Goal: Task Accomplishment & Management: Manage account settings

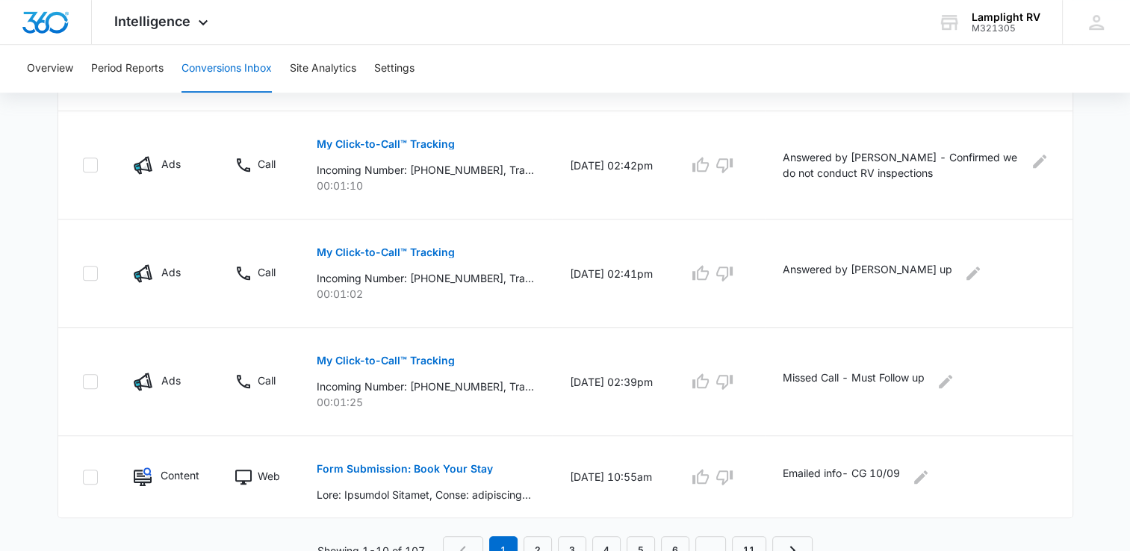
scroll to position [941, 0]
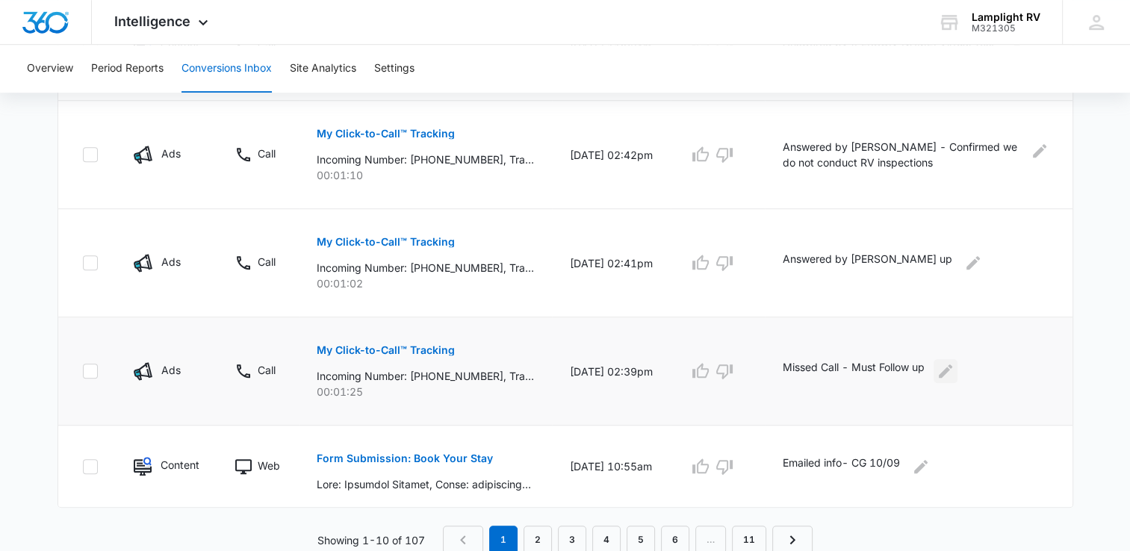
click at [952, 372] on icon "Edit Comments" at bounding box center [944, 370] width 13 height 13
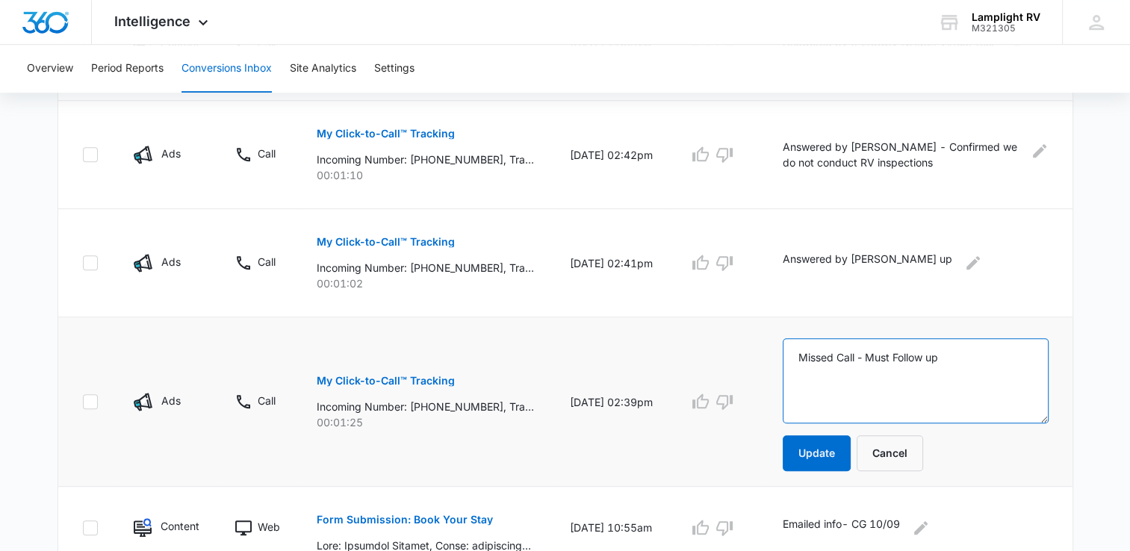
click at [975, 362] on textarea "Missed Call - Must Follow up" at bounding box center [915, 380] width 266 height 85
type textarea "Missed Call - Must Follow up F/U and messaged number- CG 10/13"
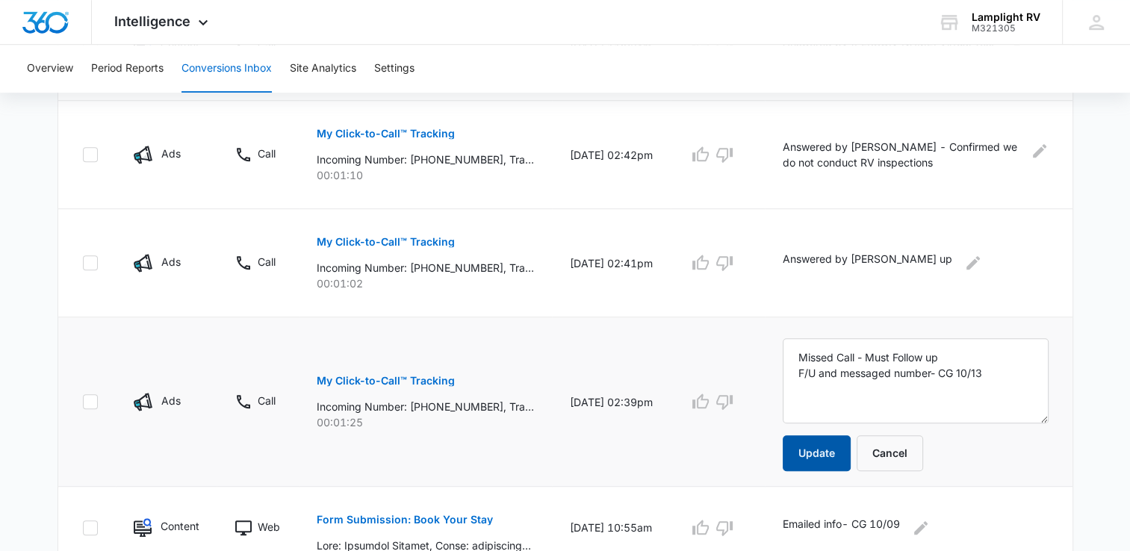
click at [824, 461] on button "Update" at bounding box center [816, 453] width 68 height 36
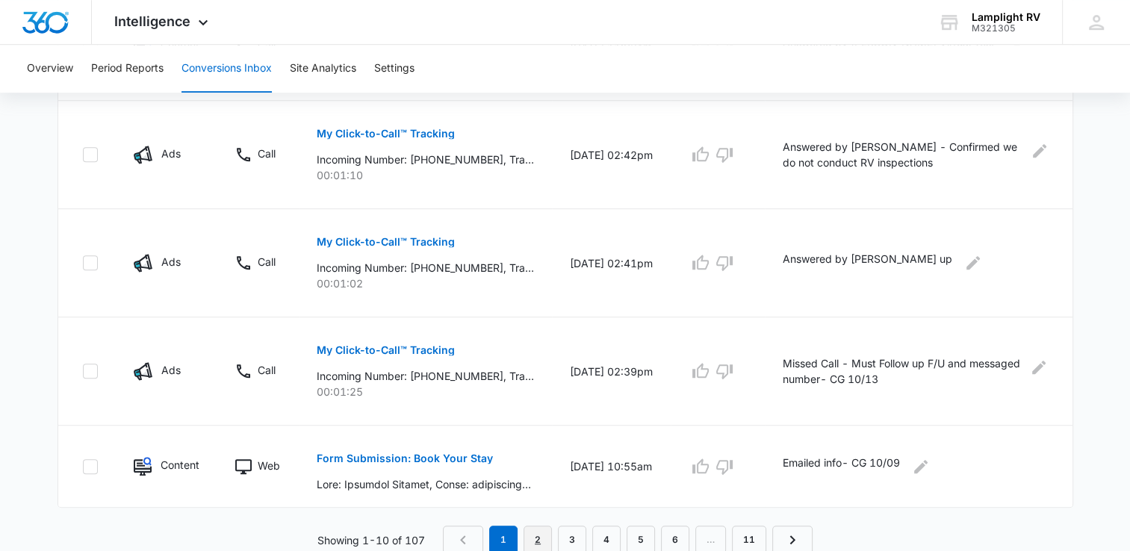
click at [536, 537] on link "2" at bounding box center [537, 540] width 28 height 28
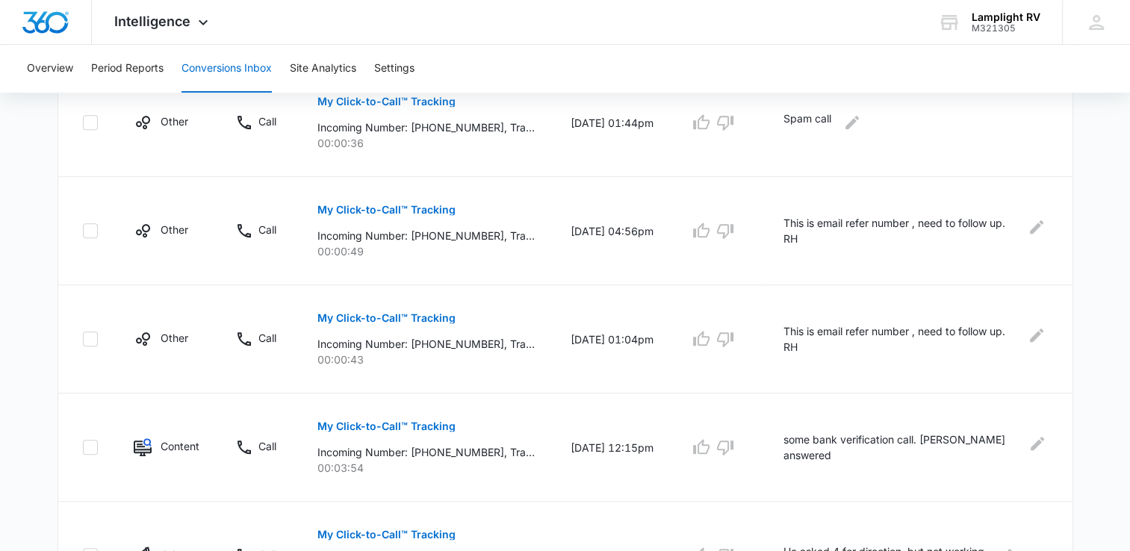
scroll to position [657, 0]
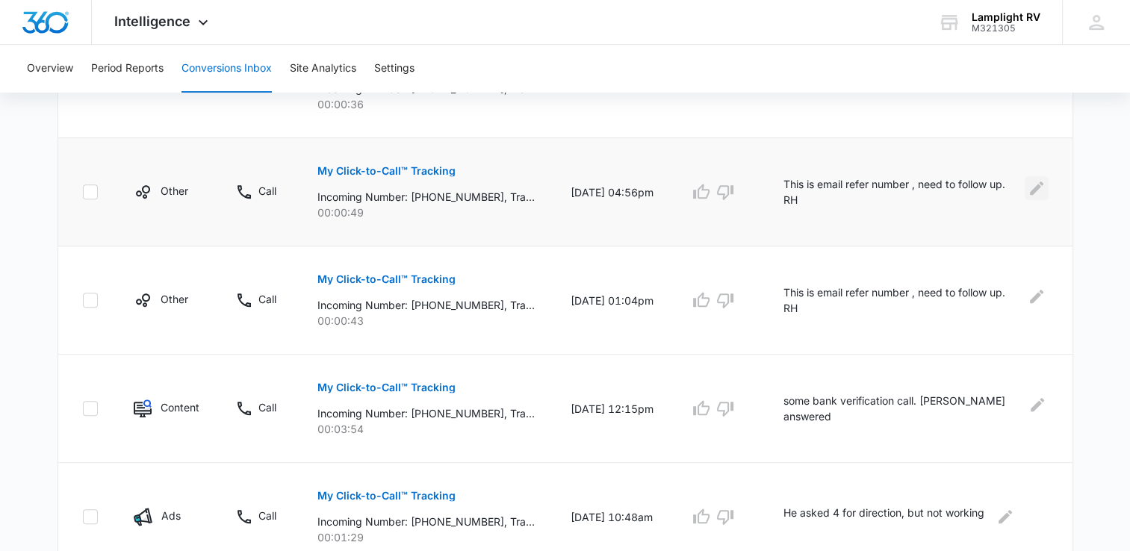
click at [1039, 180] on icon "Edit Comments" at bounding box center [1036, 188] width 18 height 18
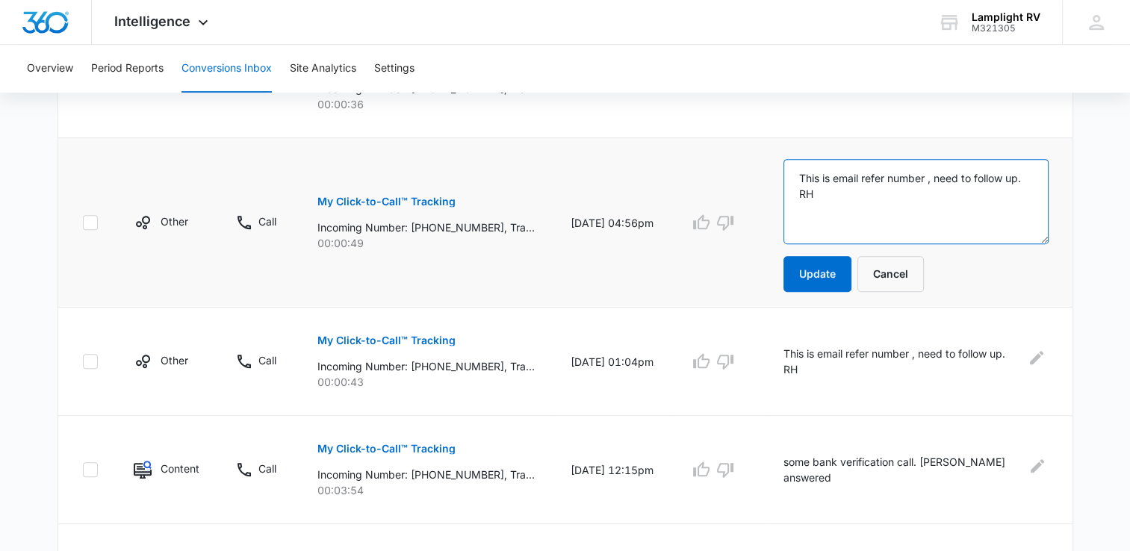
click at [966, 192] on textarea "This is email refer number , need to follow up. RH" at bounding box center [915, 201] width 265 height 85
drag, startPoint x: 1030, startPoint y: 186, endPoint x: 776, endPoint y: 181, distance: 253.9
click at [776, 181] on tr "Other Call My Click-to-Call™ Tracking Incoming Number: [PHONE_NUMBER], Tracking…" at bounding box center [565, 222] width 1014 height 169
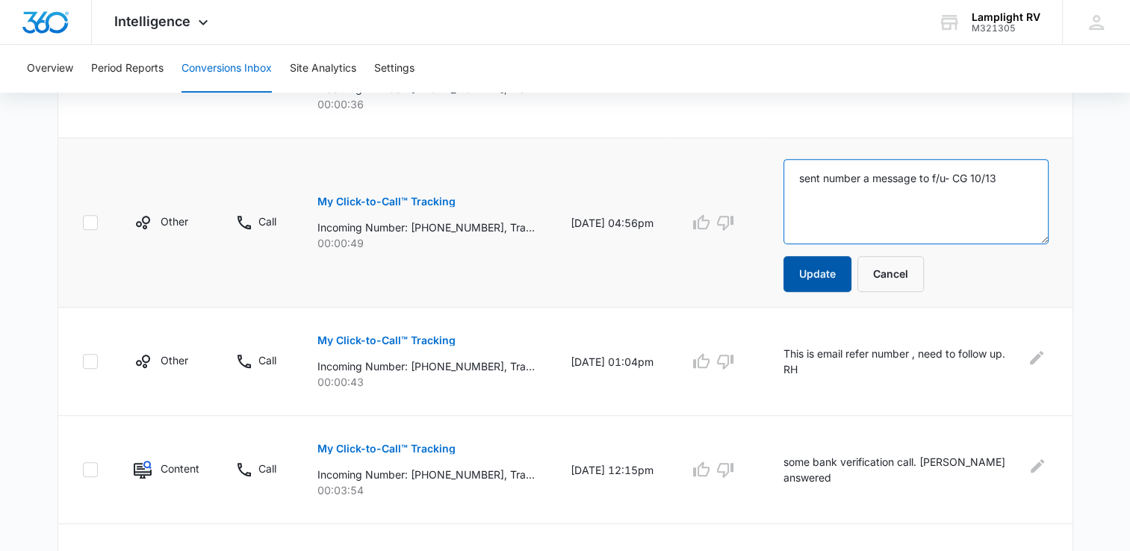
type textarea "sent number a message to f/u- CG 10/13"
click at [836, 265] on button "Update" at bounding box center [817, 274] width 68 height 36
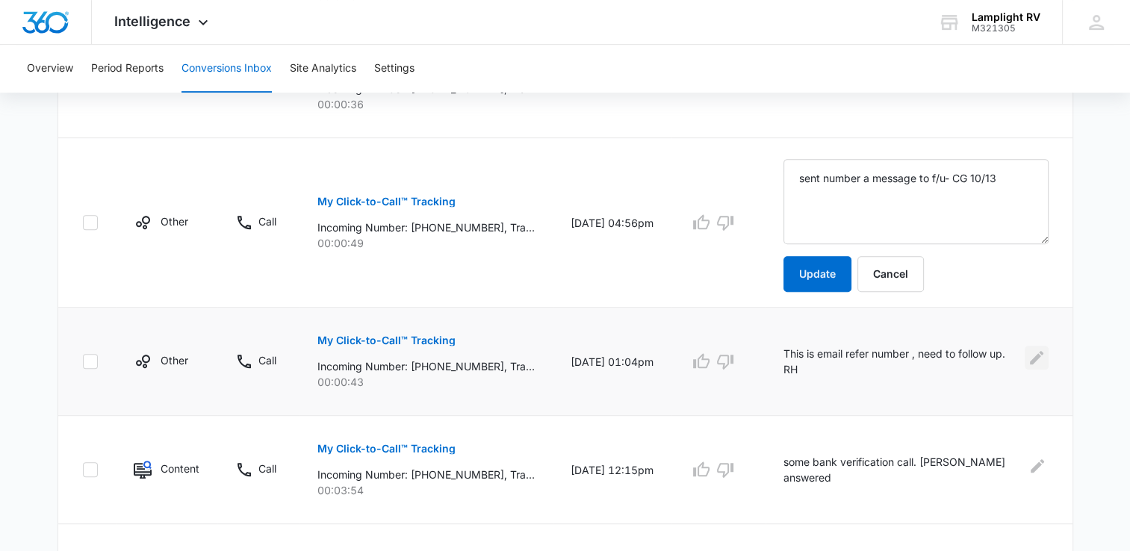
click at [1037, 354] on icon "Edit Comments" at bounding box center [1036, 357] width 13 height 13
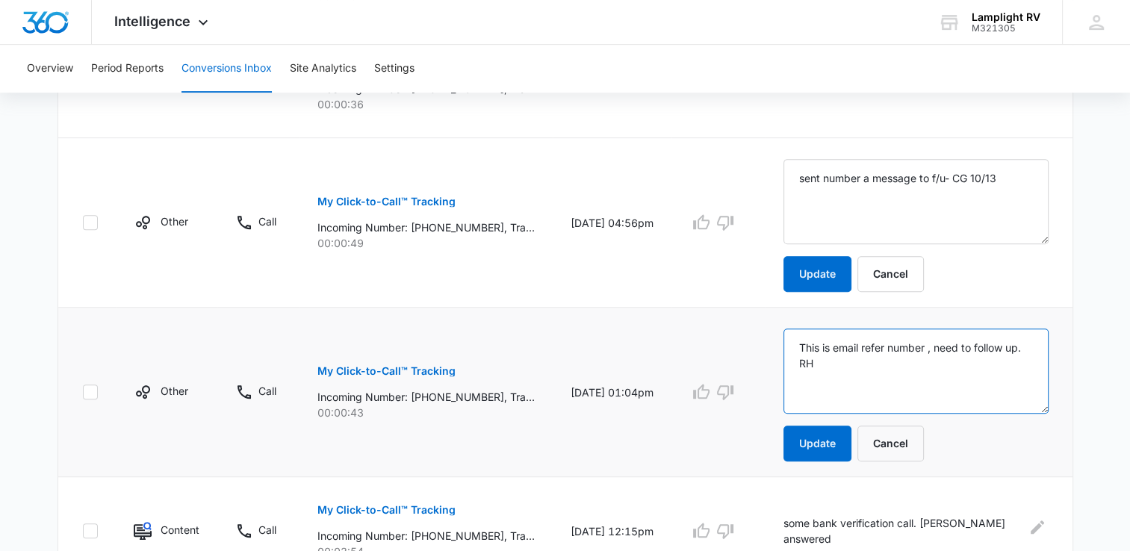
click at [929, 357] on textarea "This is email refer number , need to follow up. RH" at bounding box center [915, 370] width 265 height 85
paste textarea "sent number a message to f/u- CG 10/13"
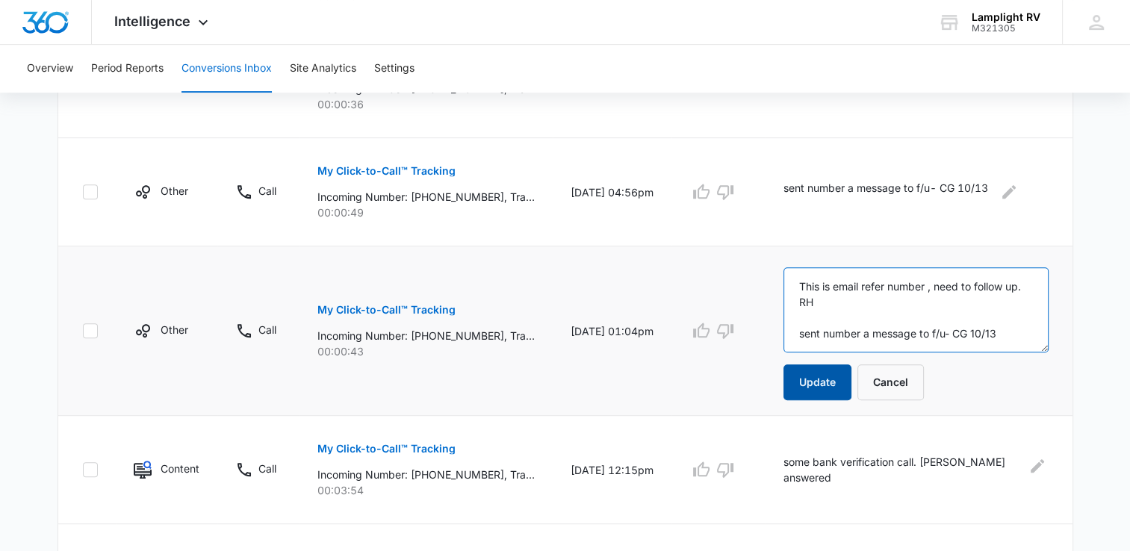
type textarea "This is email refer number , need to follow up. RH sent number a message to f/u…"
click at [851, 381] on button "Update" at bounding box center [817, 382] width 68 height 36
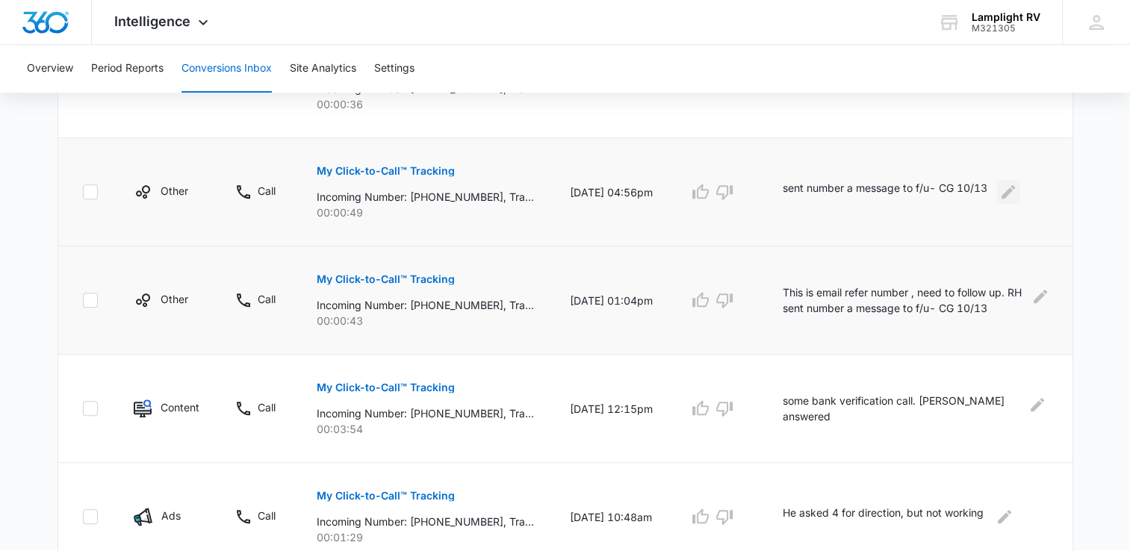
click at [1017, 195] on icon "Edit Comments" at bounding box center [1008, 192] width 18 height 18
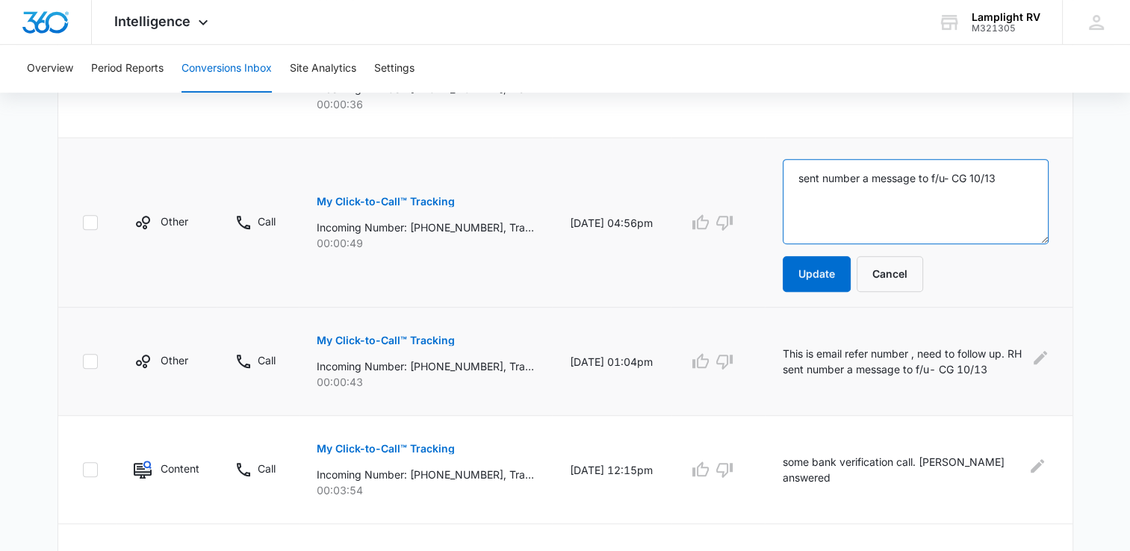
click at [979, 211] on textarea "sent number a message to f/u- CG 10/13" at bounding box center [915, 201] width 266 height 85
click at [1006, 194] on textarea "sent number a message to f/u- CG 10/13" at bounding box center [915, 201] width 266 height 85
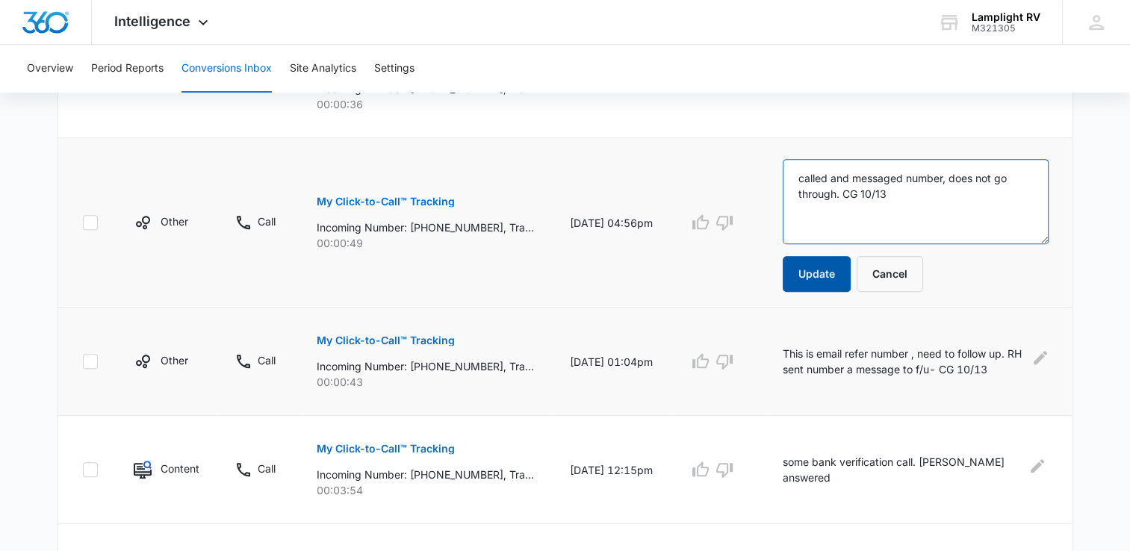
type textarea "called and messaged number, does not go through. CG 10/13"
click at [835, 272] on button "Update" at bounding box center [816, 274] width 68 height 36
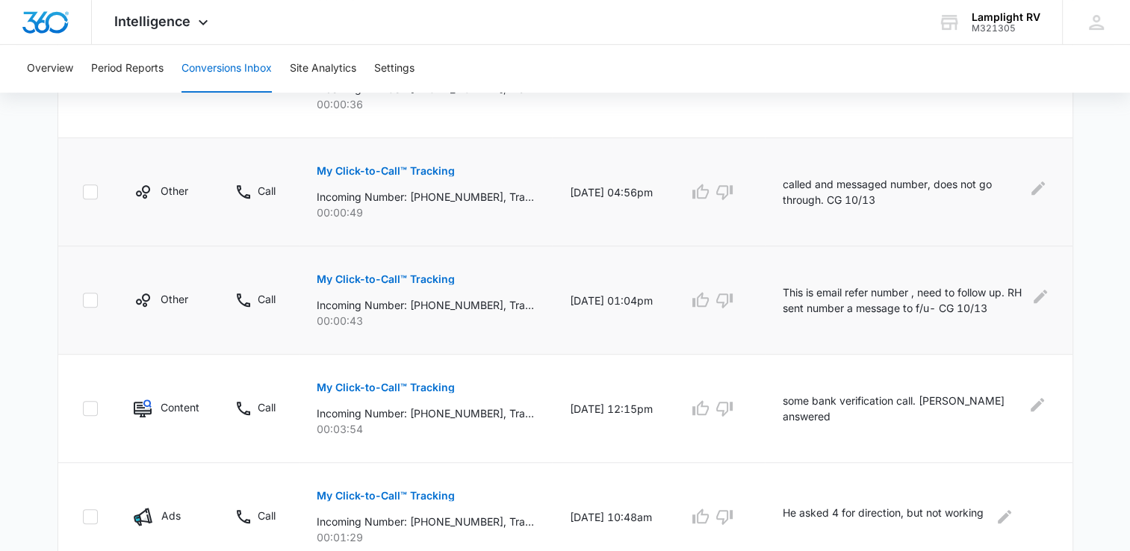
click at [1030, 305] on div "This is email refer number , need to follow up. RH sent number a message to f/u…" at bounding box center [915, 299] width 266 height 31
click at [1038, 301] on icon "Edit Comments" at bounding box center [1040, 296] width 18 height 18
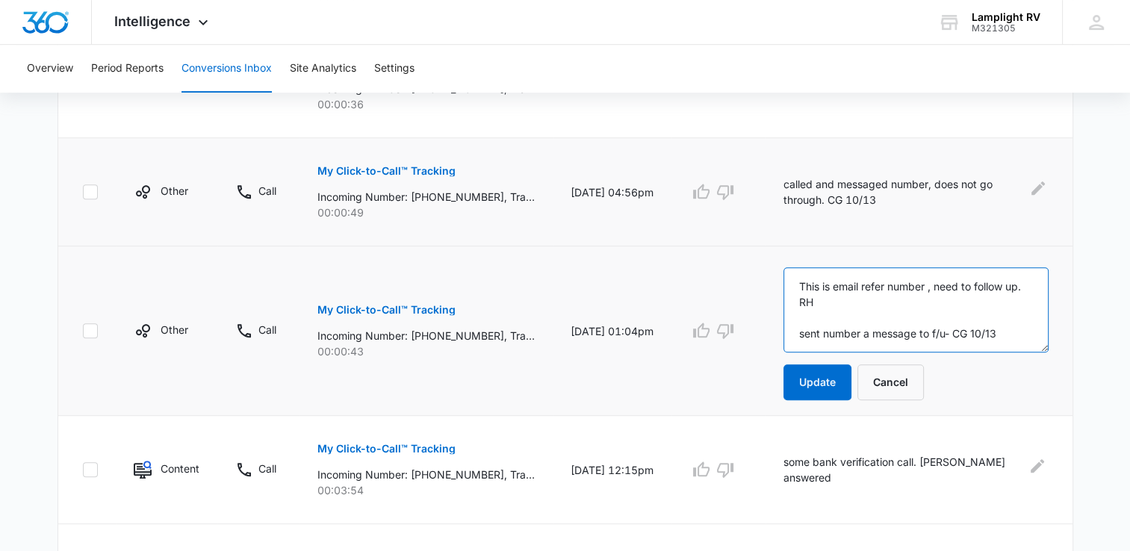
drag, startPoint x: 816, startPoint y: 333, endPoint x: 1056, endPoint y: 330, distance: 239.7
click at [1056, 330] on td "This is email refer number , need to follow up. RH sent number a message to f/u…" at bounding box center [918, 330] width 307 height 169
paste textarea "sent number a message to f/u- CG 10/13"
drag, startPoint x: 1021, startPoint y: 323, endPoint x: 1034, endPoint y: 349, distance: 28.4
click at [1034, 349] on textarea "This is email refer number , need to follow up. RH sent number a message to f/u…" at bounding box center [915, 309] width 265 height 85
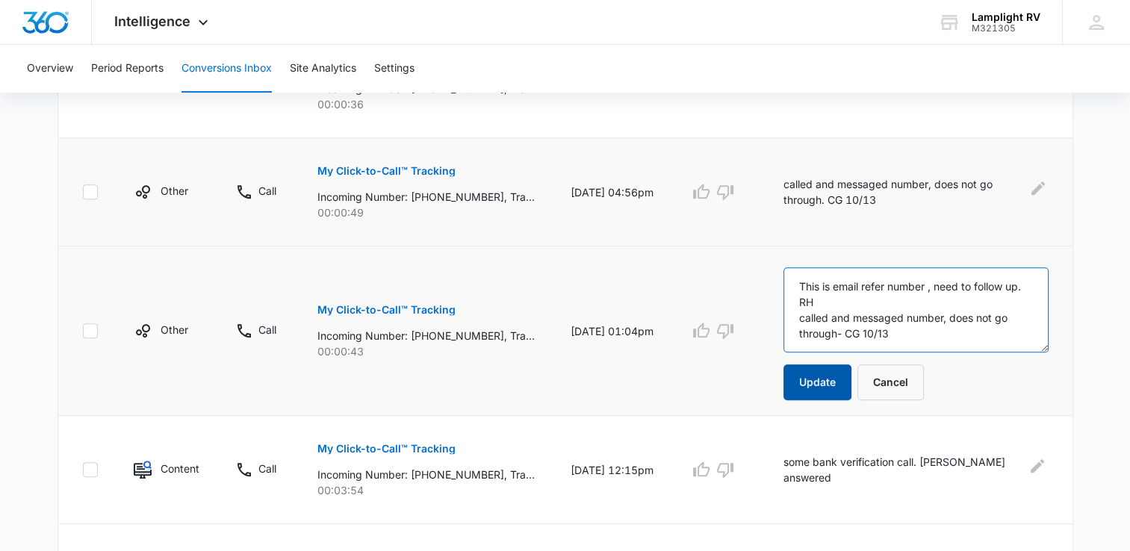
type textarea "This is email refer number , need to follow up. RH called and messaged number, …"
click at [833, 391] on button "Update" at bounding box center [817, 382] width 68 height 36
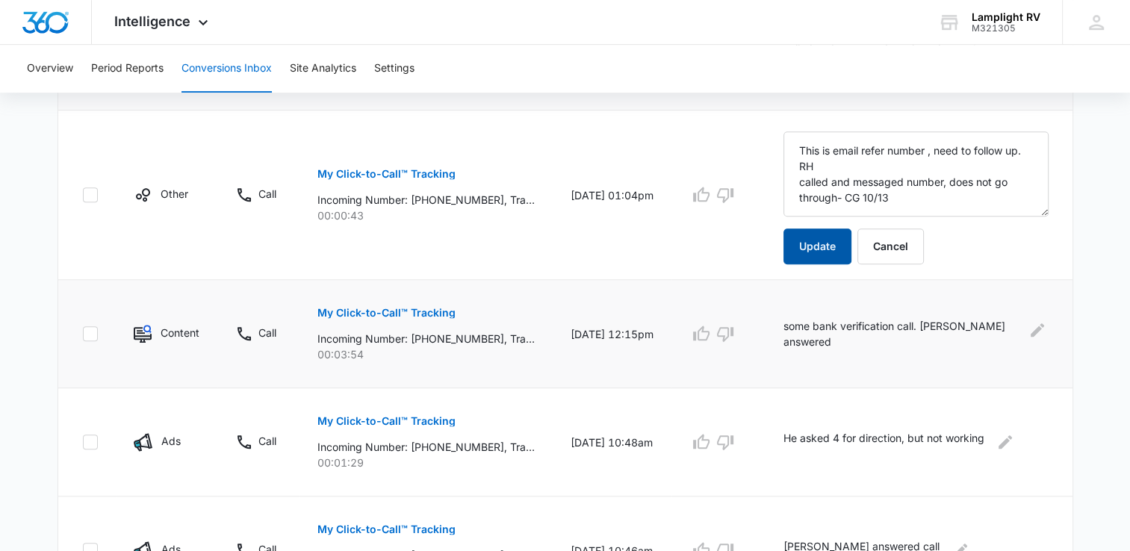
scroll to position [800, 0]
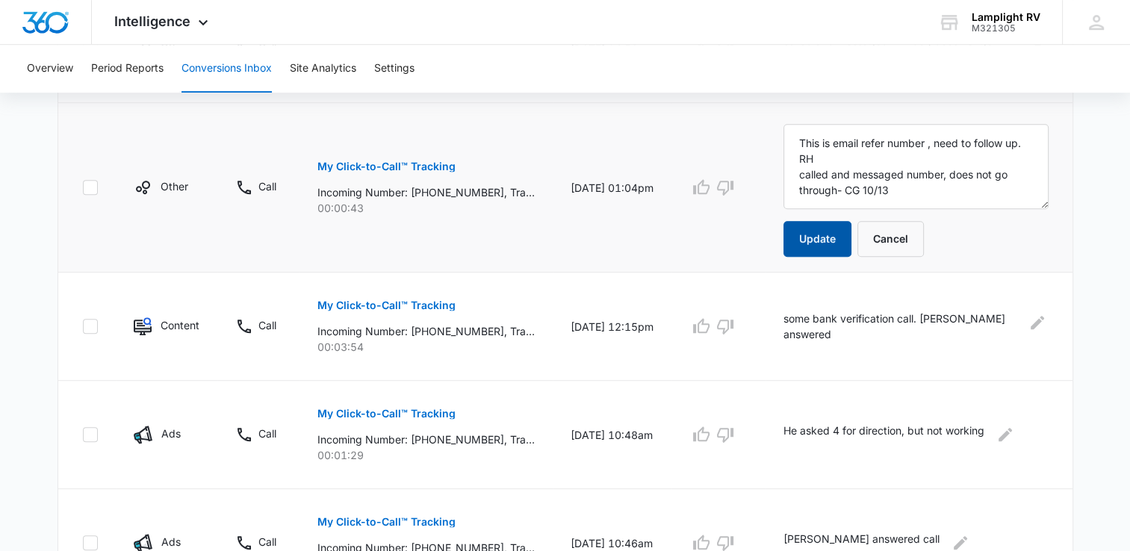
click at [847, 237] on button "Update" at bounding box center [817, 239] width 68 height 36
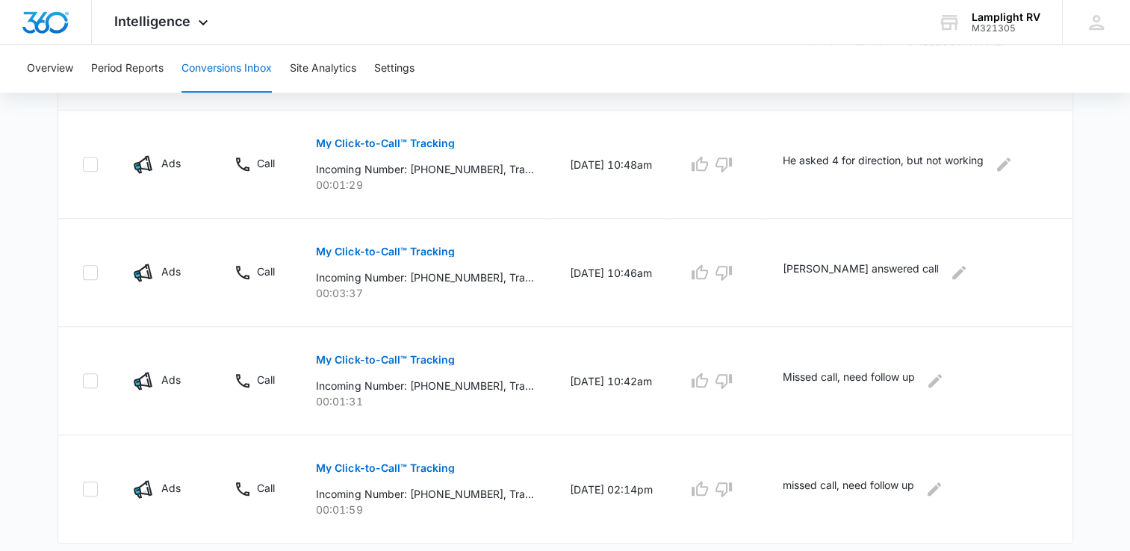
scroll to position [1045, 0]
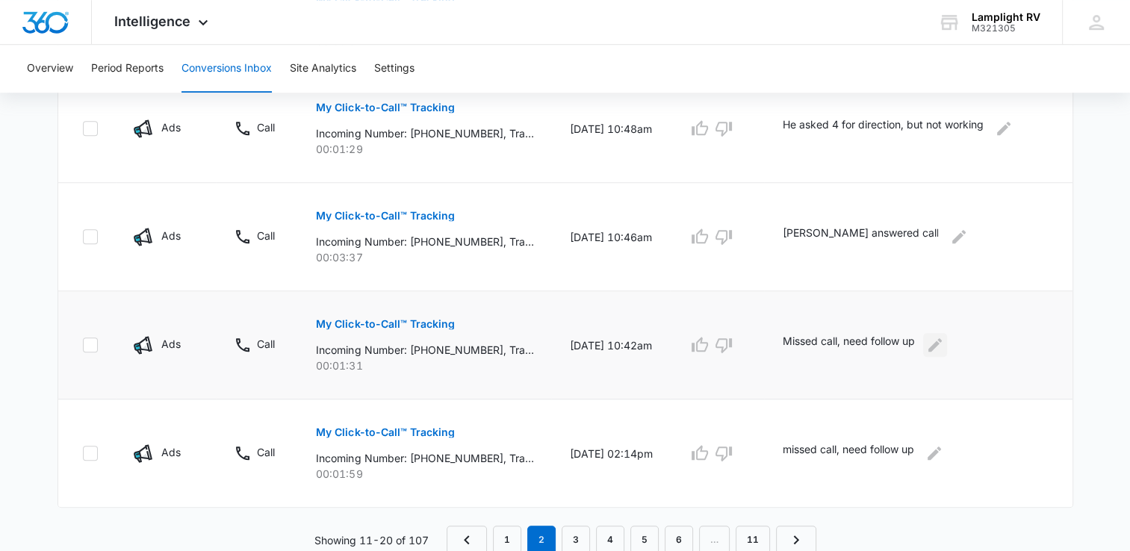
click at [947, 333] on button "Edit Comments" at bounding box center [935, 345] width 24 height 24
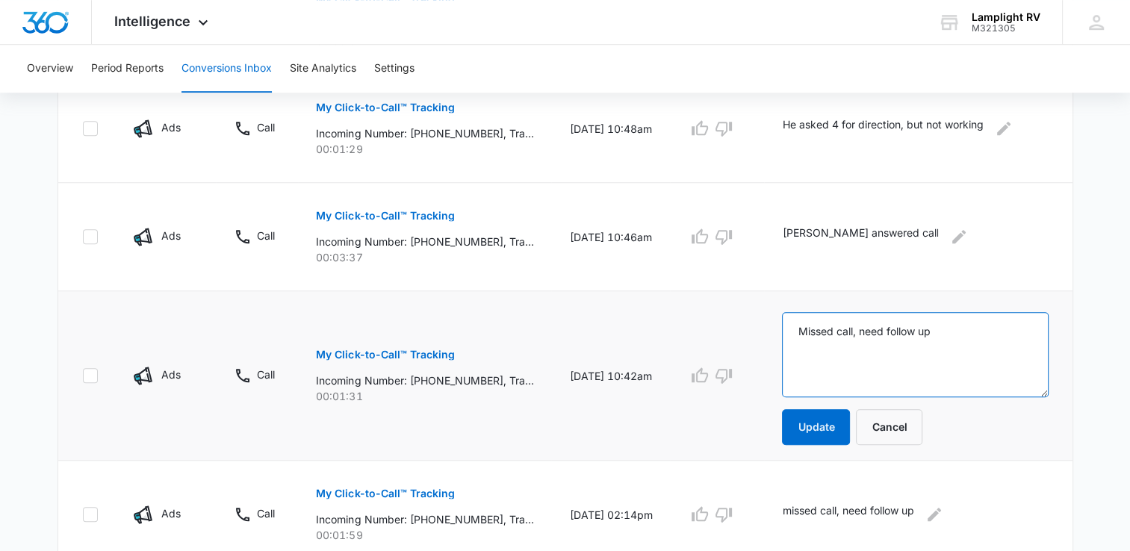
click at [959, 342] on textarea "Missed call, need follow up" at bounding box center [915, 354] width 266 height 85
drag, startPoint x: 920, startPoint y: 346, endPoint x: 791, endPoint y: 348, distance: 129.2
click at [791, 348] on textarea "Missed call, need follow up sent mes" at bounding box center [915, 354] width 266 height 85
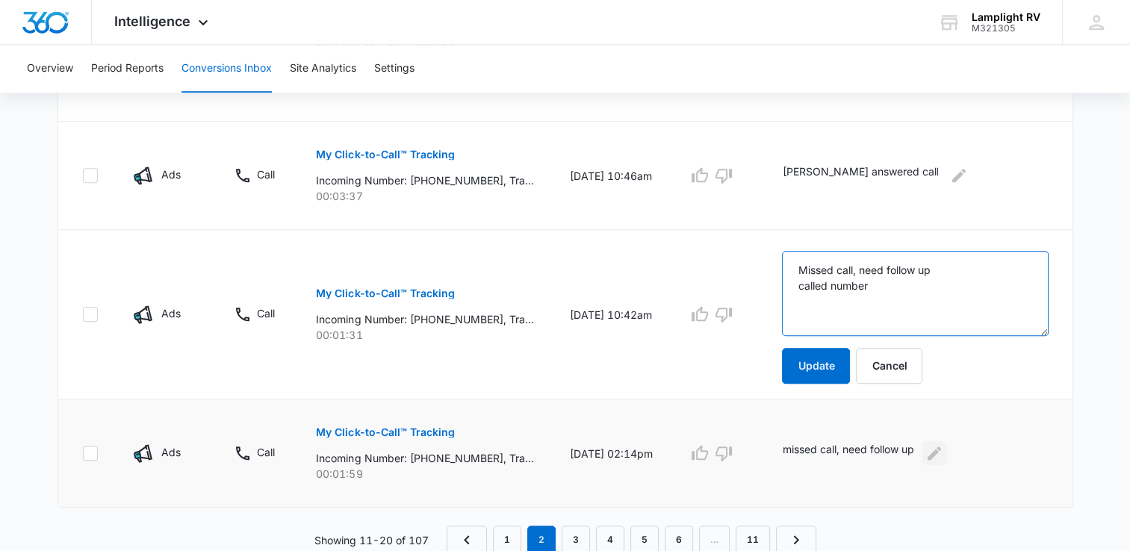
type textarea "Missed call, need follow up called number"
click at [941, 450] on icon "Edit Comments" at bounding box center [933, 452] width 13 height 13
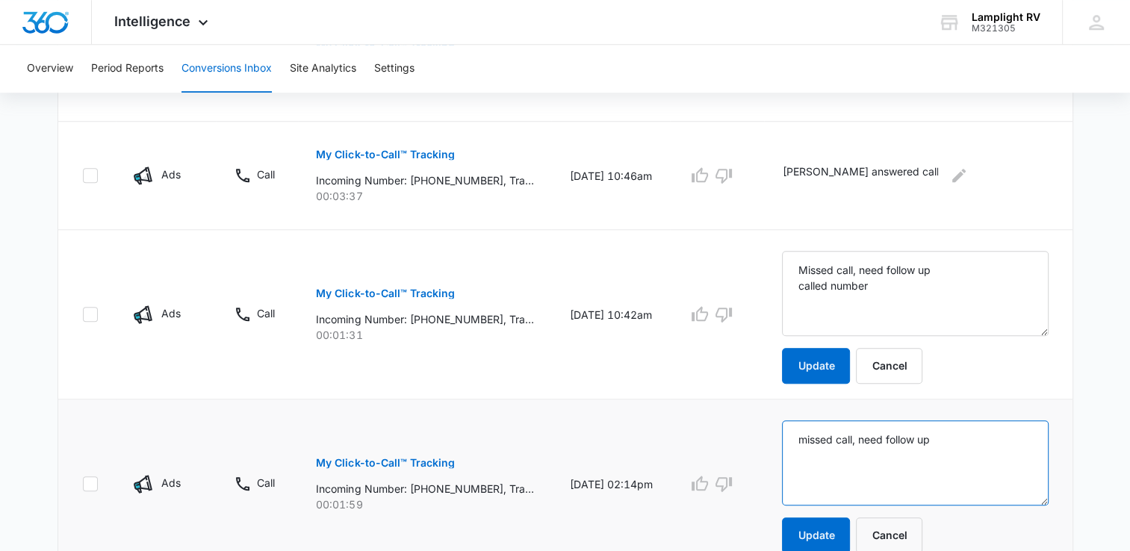
click at [968, 449] on textarea "missed call, need follow up" at bounding box center [915, 462] width 266 height 85
type textarea "missed call, need follow up called and texted. No response. - CG 10/13"
click at [833, 527] on button "Update" at bounding box center [816, 535] width 68 height 36
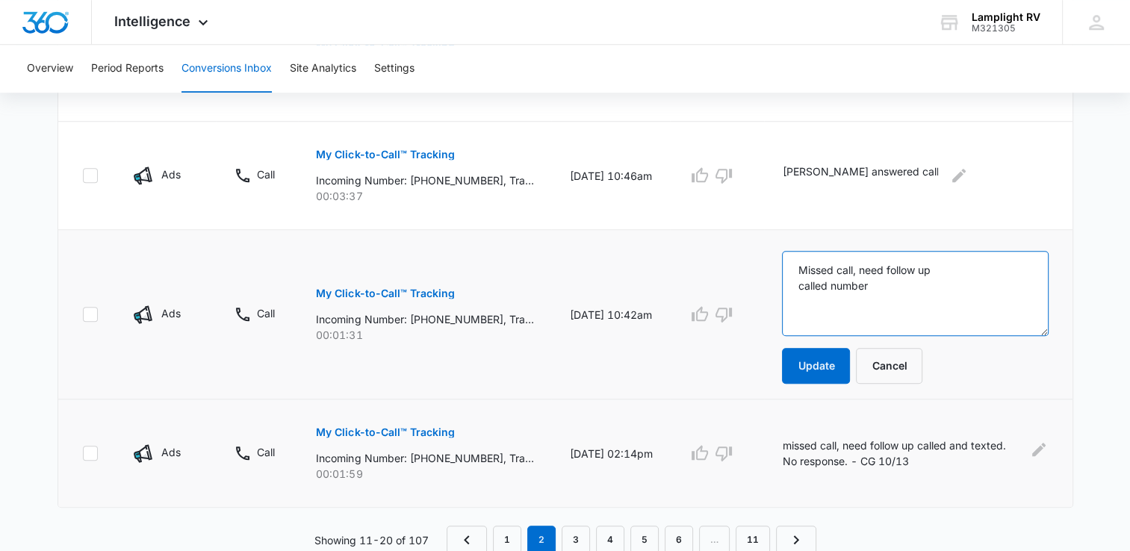
drag, startPoint x: 929, startPoint y: 277, endPoint x: 731, endPoint y: 270, distance: 198.0
click at [731, 270] on tr "Ads Call My Click-to-Call™ Tracking Incoming Number: [PHONE_NUMBER], Tracking N…" at bounding box center [565, 314] width 1014 height 169
click at [887, 333] on textarea "Missed call, need follow up called number" at bounding box center [915, 293] width 266 height 85
type textarea "Missed call, need follow up called was answered by [PERSON_NAME], went over rat…"
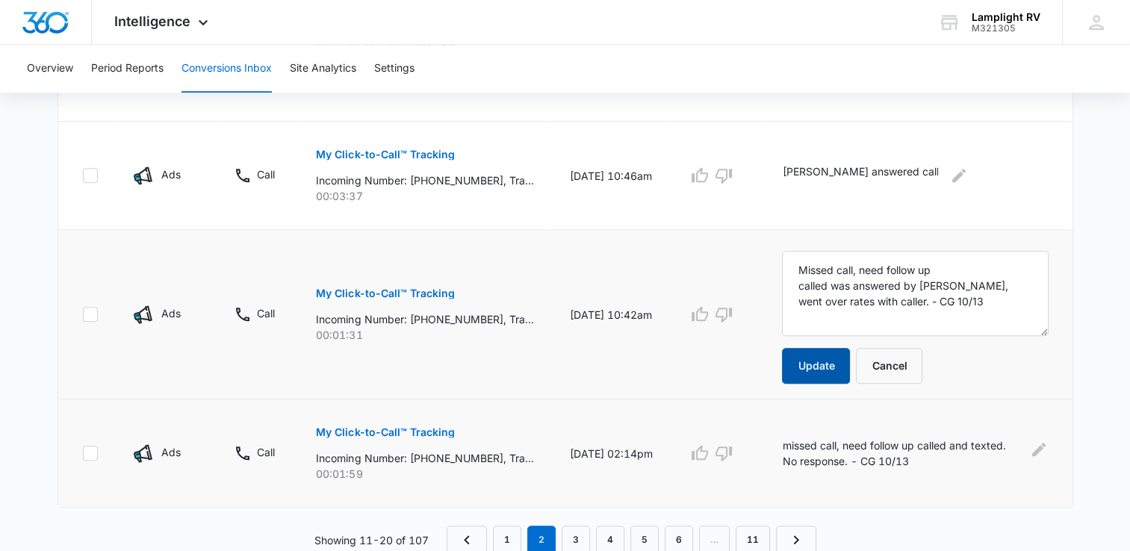
click at [820, 364] on button "Update" at bounding box center [816, 366] width 68 height 36
click at [576, 527] on link "3" at bounding box center [575, 540] width 28 height 28
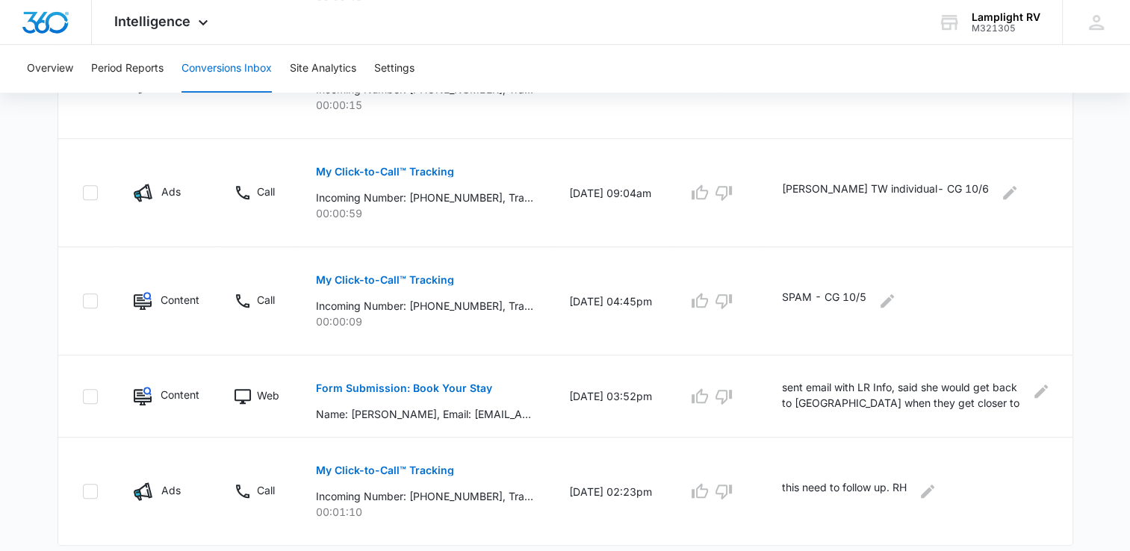
scroll to position [994, 0]
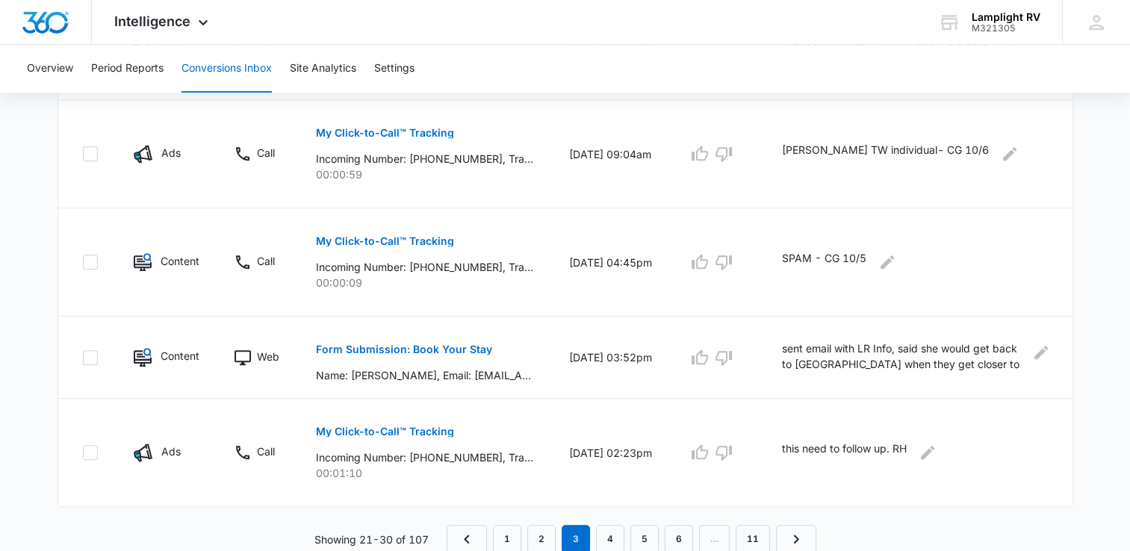
click at [489, 541] on nav "1 2 3 4 5 6 … 11" at bounding box center [631, 539] width 370 height 28
click at [499, 538] on link "1" at bounding box center [507, 539] width 28 height 28
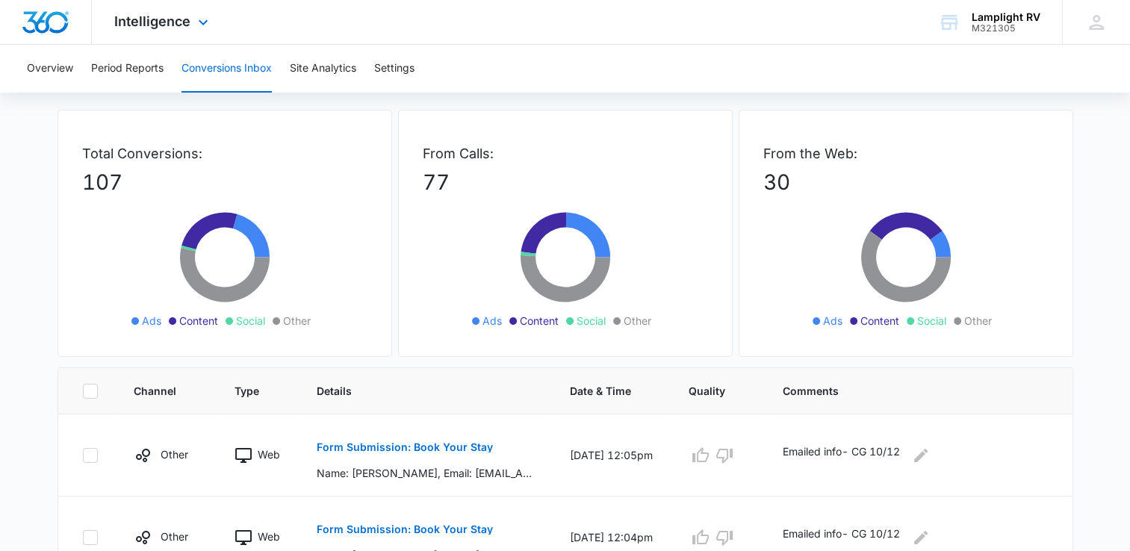
scroll to position [12, 0]
